Goal: Complete application form

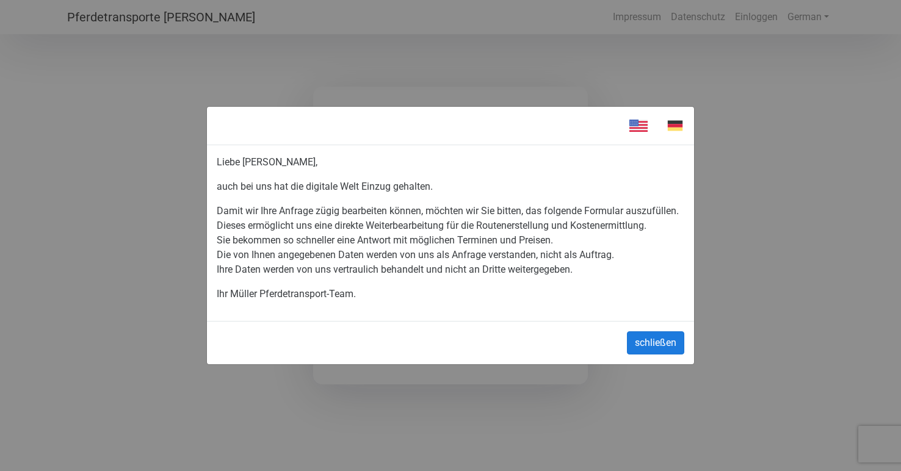
click at [661, 348] on button "schließen" at bounding box center [655, 342] width 57 height 23
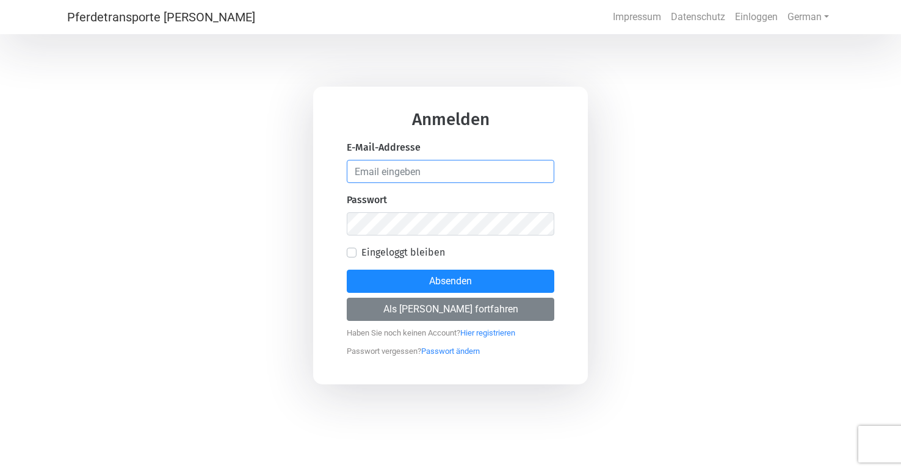
type input "[EMAIL_ADDRESS][DOMAIN_NAME]"
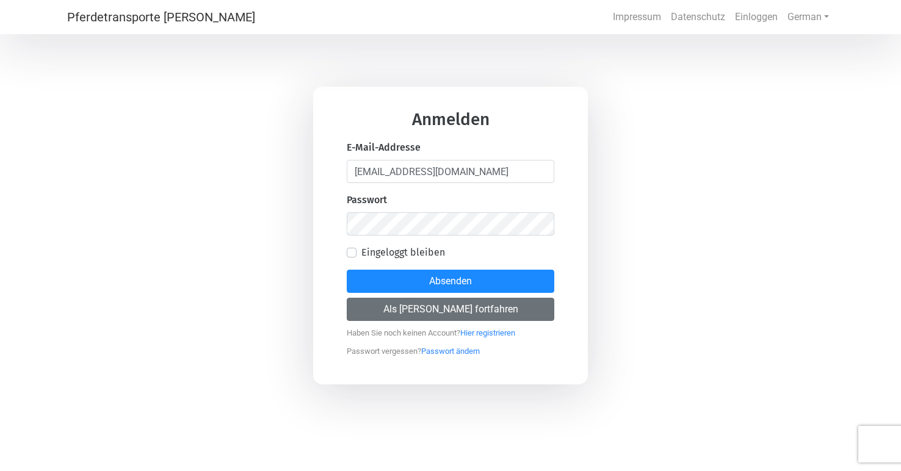
click at [466, 310] on button "Als [PERSON_NAME] fortfahren" at bounding box center [450, 309] width 207 height 23
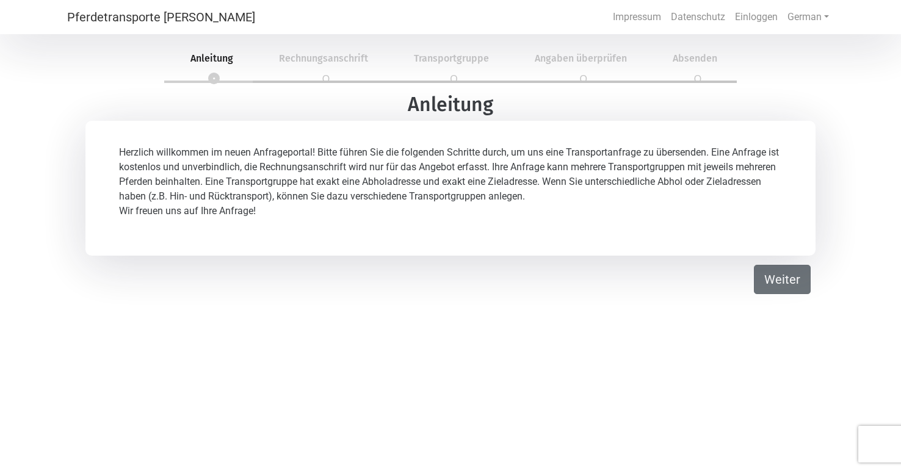
click at [784, 276] on button "Weiter" at bounding box center [782, 279] width 57 height 29
select select "DE"
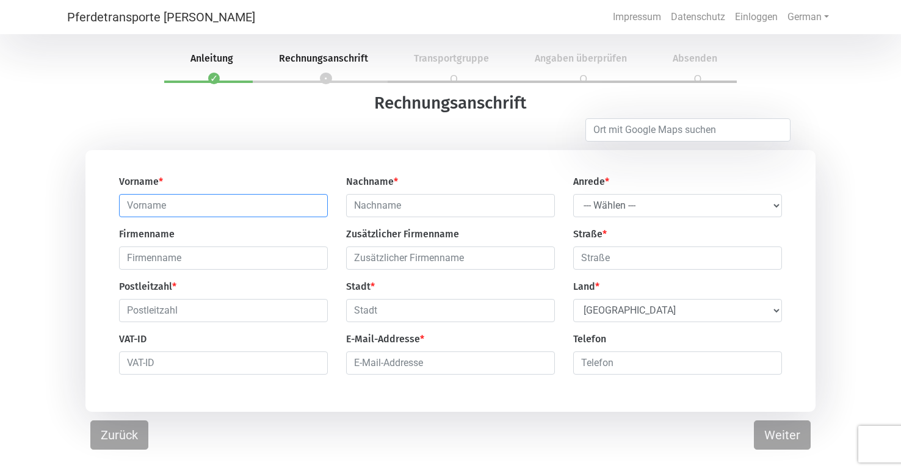
click at [311, 210] on input "text" at bounding box center [223, 205] width 209 height 23
click at [315, 206] on input "text" at bounding box center [223, 205] width 209 height 23
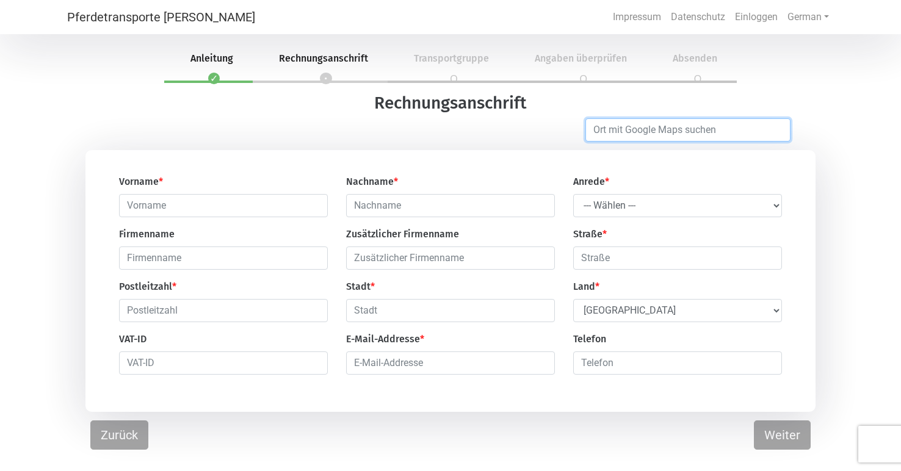
type input "[PERSON_NAME]"
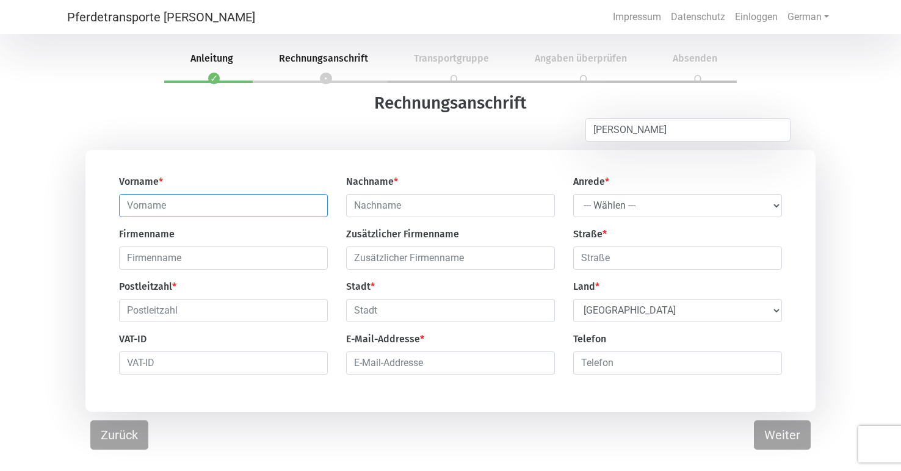
type input "[PERSON_NAME]"
type input "Krishnabhakdi"
type input "Vorm Sonnenbrink 23"
type input "32130"
type input "[PERSON_NAME]"
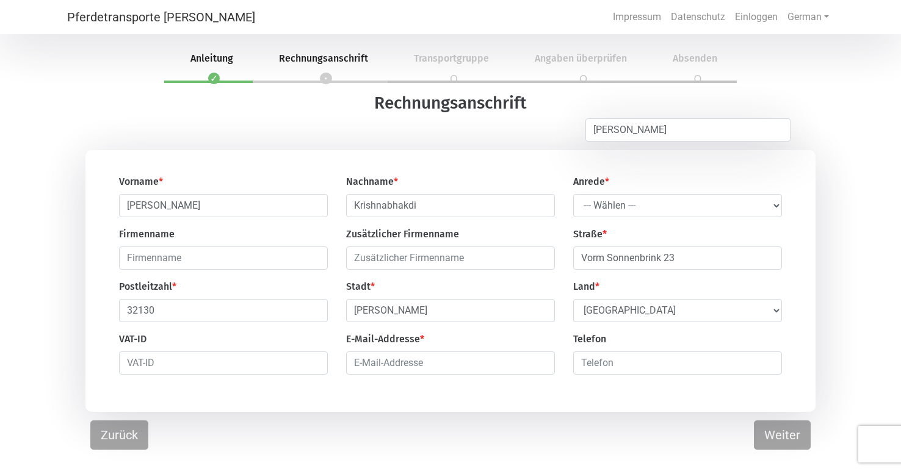
select select "CI"
type input "Vorm Sonnenbrink 23"
type input "[EMAIL_ADDRESS][DOMAIN_NAME]"
drag, startPoint x: 699, startPoint y: 257, endPoint x: 554, endPoint y: 257, distance: 144.6
type input "[STREET_ADDRESS]"
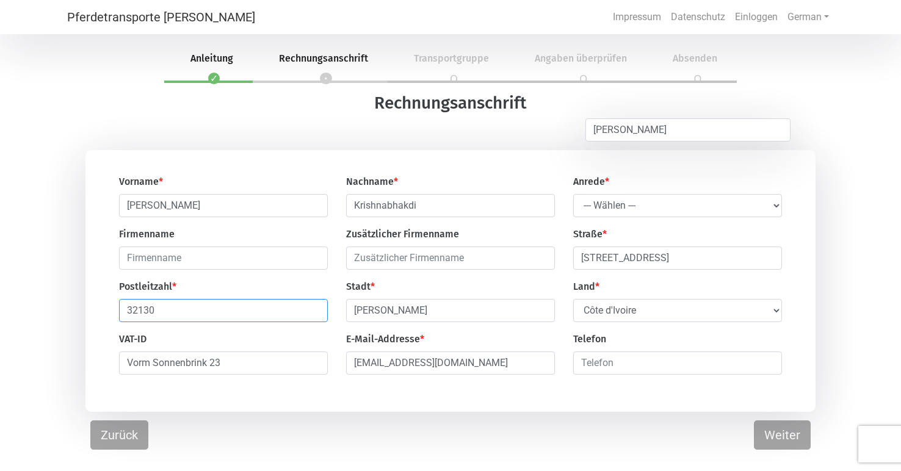
drag, startPoint x: 199, startPoint y: 317, endPoint x: 87, endPoint y: 317, distance: 112.3
type input "45130"
type input "Essen"
drag, startPoint x: 240, startPoint y: 367, endPoint x: 80, endPoint y: 363, distance: 160.5
click at [166, 342] on div "VAT-ID" at bounding box center [223, 353] width 227 height 43
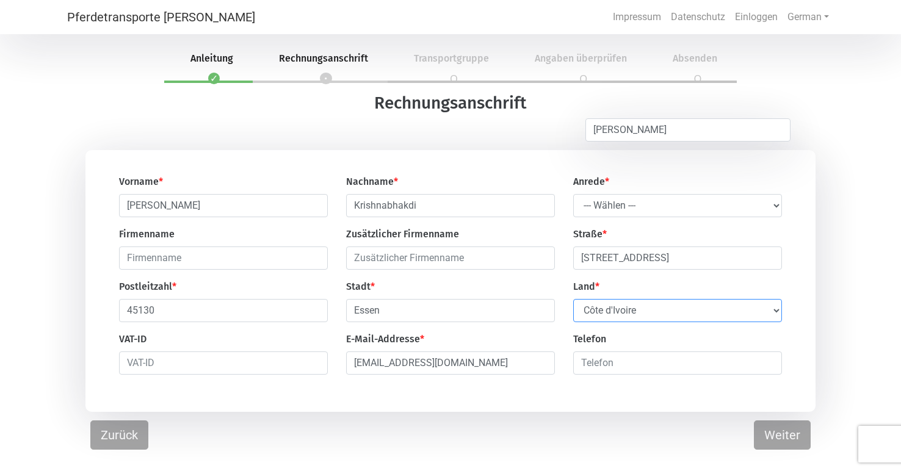
select select "DE"
click at [649, 344] on div "Telefon" at bounding box center [677, 353] width 227 height 43
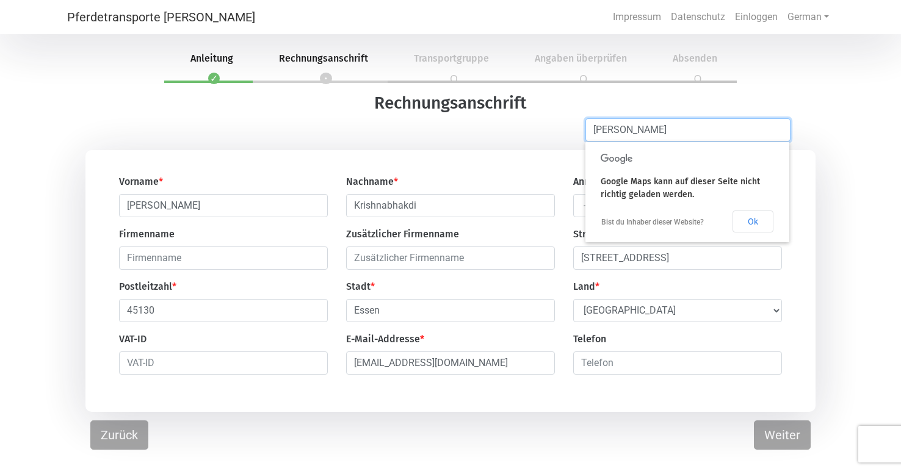
drag, startPoint x: 635, startPoint y: 126, endPoint x: 578, endPoint y: 126, distance: 57.4
type input "Essen"
click at [535, 147] on div "Rechnungsanschrift [GEOGRAPHIC_DATA] Vorname * [PERSON_NAME] * Krishnabhakdi An…" at bounding box center [450, 252] width 901 height 319
click at [835, 223] on div "Vorname * [PERSON_NAME] * Krishnabhakdi Anrede * --- Wählen --- [PERSON_NAME] F…" at bounding box center [450, 281] width 901 height 262
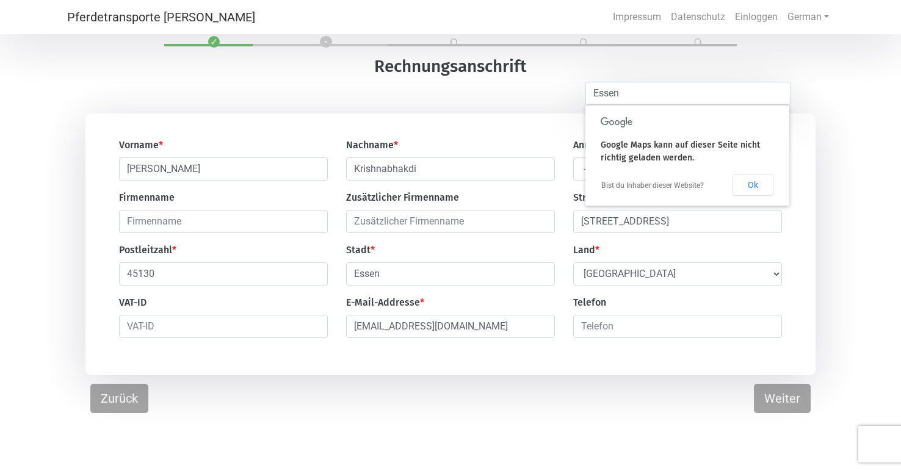
scroll to position [37, 0]
click at [787, 403] on button "Weiter" at bounding box center [782, 398] width 57 height 29
click at [753, 186] on button "Ok" at bounding box center [752, 185] width 41 height 22
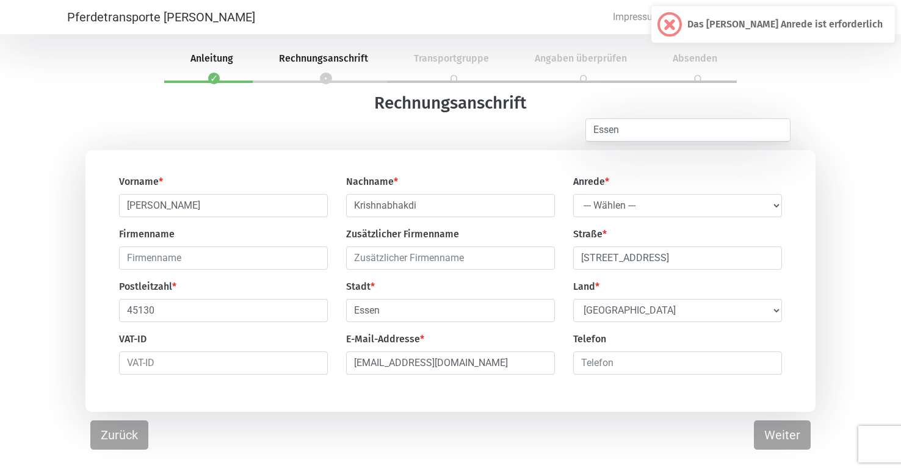
scroll to position [0, 0]
select select "Ms."
